Goal: Task Accomplishment & Management: Manage account settings

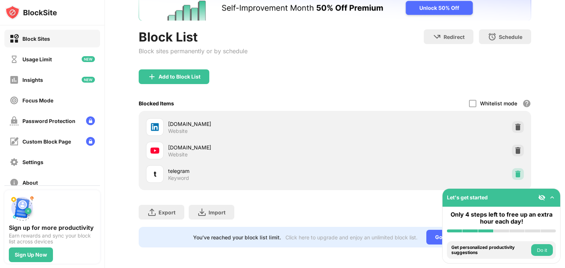
click at [514, 171] on img at bounding box center [517, 174] width 7 height 7
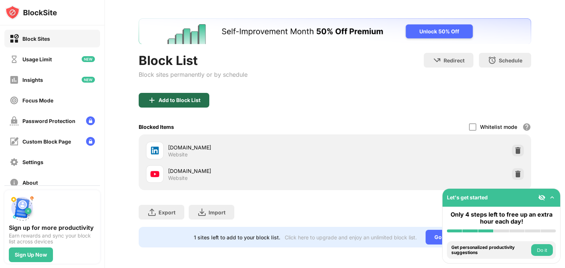
click at [188, 98] on div "Add to Block List" at bounding box center [174, 100] width 71 height 15
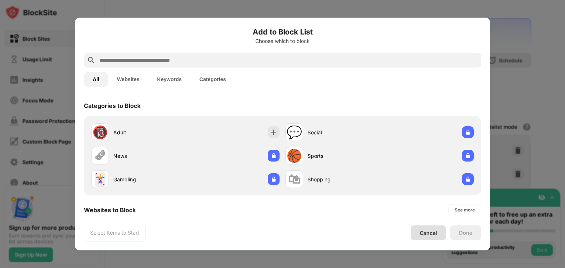
click at [431, 228] on div "Cancel" at bounding box center [428, 233] width 35 height 15
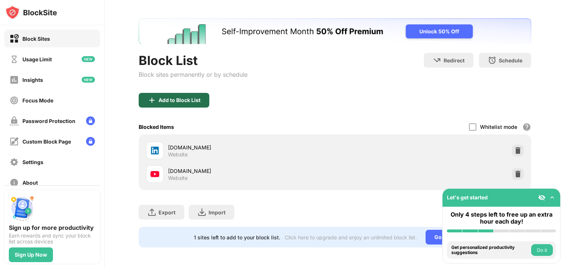
click at [162, 93] on div "Add to Block List" at bounding box center [174, 100] width 71 height 15
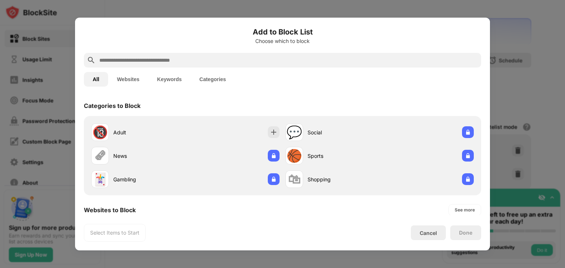
click at [168, 81] on button "Keywords" at bounding box center [169, 79] width 42 height 15
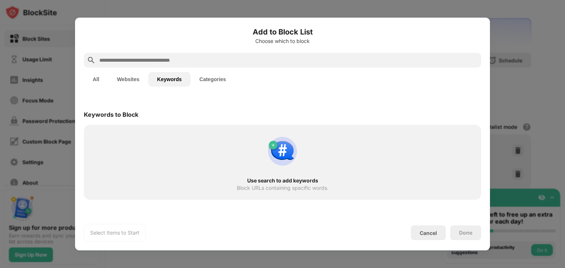
click at [165, 60] on input "text" at bounding box center [289, 60] width 380 height 9
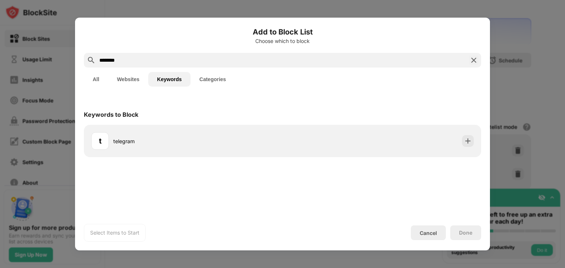
type input "********"
click at [247, 124] on div "Keywords to Block" at bounding box center [282, 114] width 397 height 21
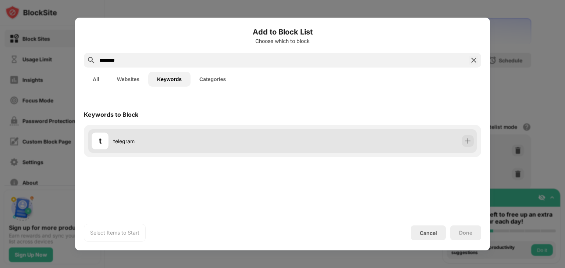
click at [258, 135] on div "t telegram" at bounding box center [186, 141] width 191 height 18
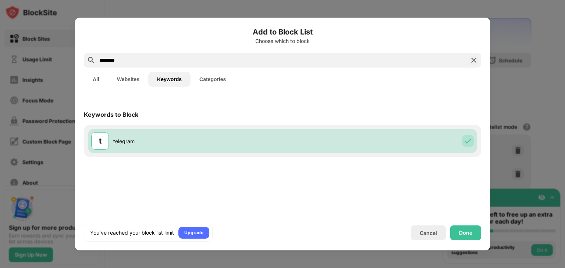
click at [460, 235] on div "Done" at bounding box center [465, 233] width 13 height 6
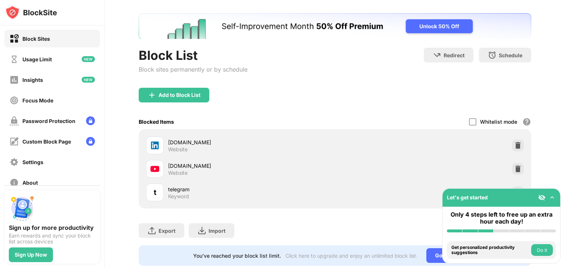
scroll to position [56, 0]
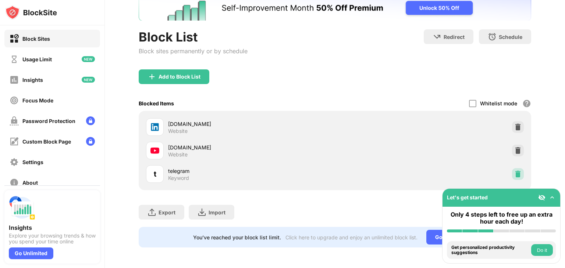
click at [516, 172] on div at bounding box center [518, 174] width 12 height 12
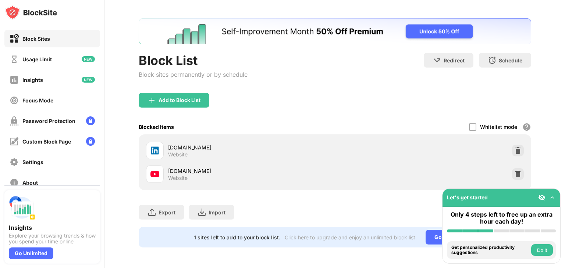
click at [177, 97] on div "Add to Block List" at bounding box center [179, 100] width 42 height 6
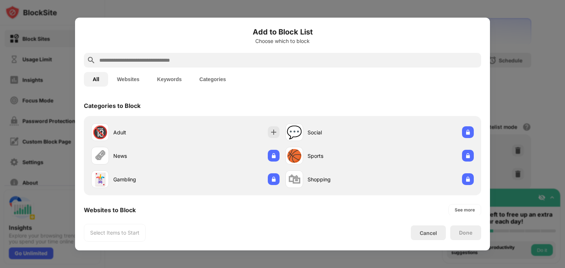
click at [183, 83] on button "Keywords" at bounding box center [169, 79] width 42 height 15
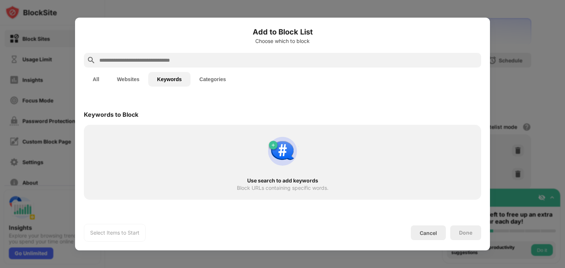
click at [160, 61] on input "text" at bounding box center [289, 60] width 380 height 9
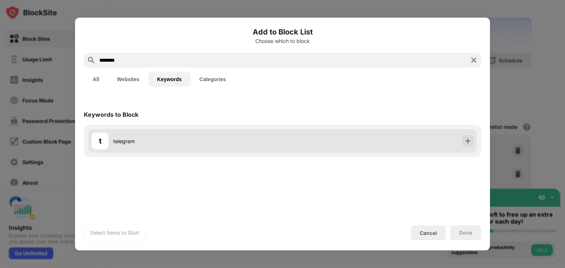
type input "********"
click at [243, 136] on div "t telegram" at bounding box center [186, 141] width 191 height 18
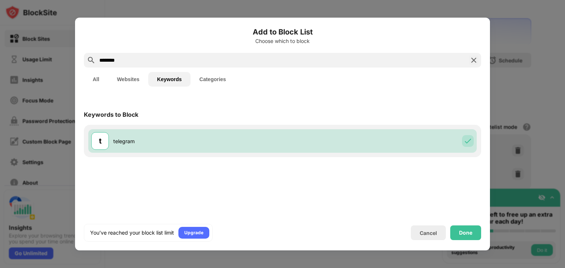
click at [462, 231] on div "Done" at bounding box center [465, 233] width 13 height 6
